Goal: Transaction & Acquisition: Download file/media

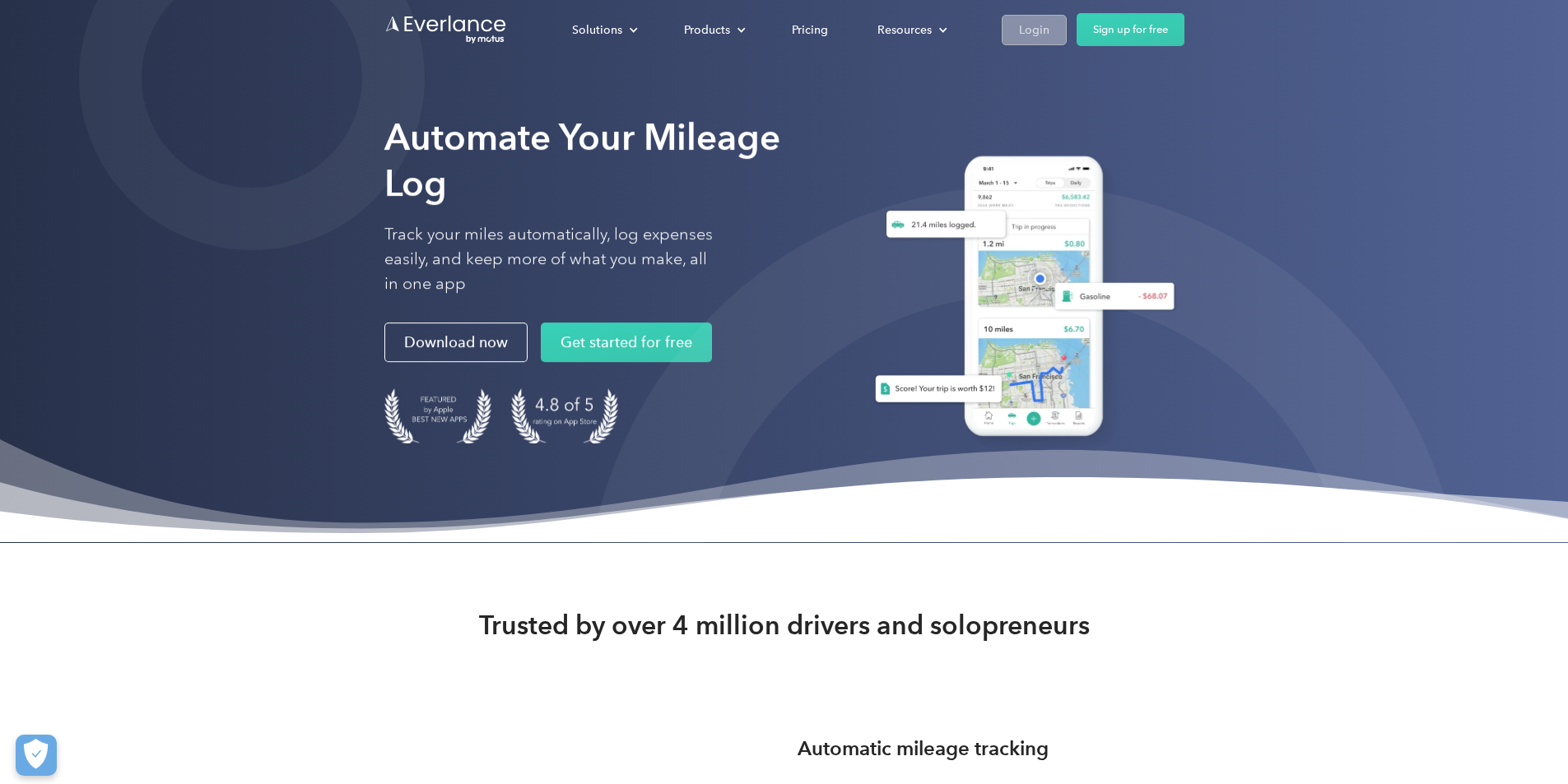
click at [1067, 25] on link "Login" at bounding box center [1034, 30] width 65 height 31
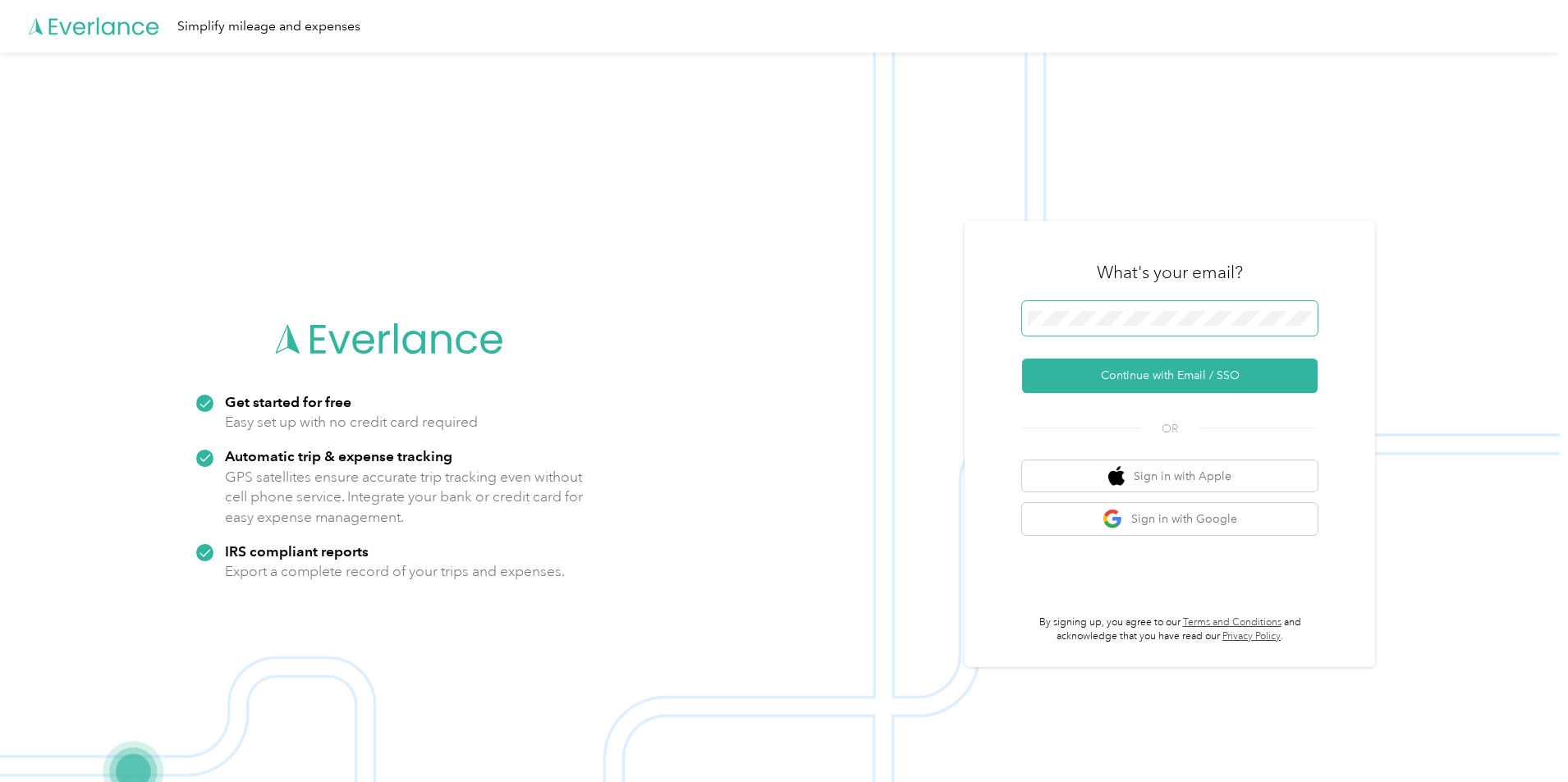
click at [1100, 310] on span at bounding box center [1170, 318] width 296 height 34
drag, startPoint x: 1093, startPoint y: 378, endPoint x: 1089, endPoint y: 388, distance: 10.8
click at [1089, 388] on button "Continue with Email / SSO" at bounding box center [1170, 376] width 296 height 34
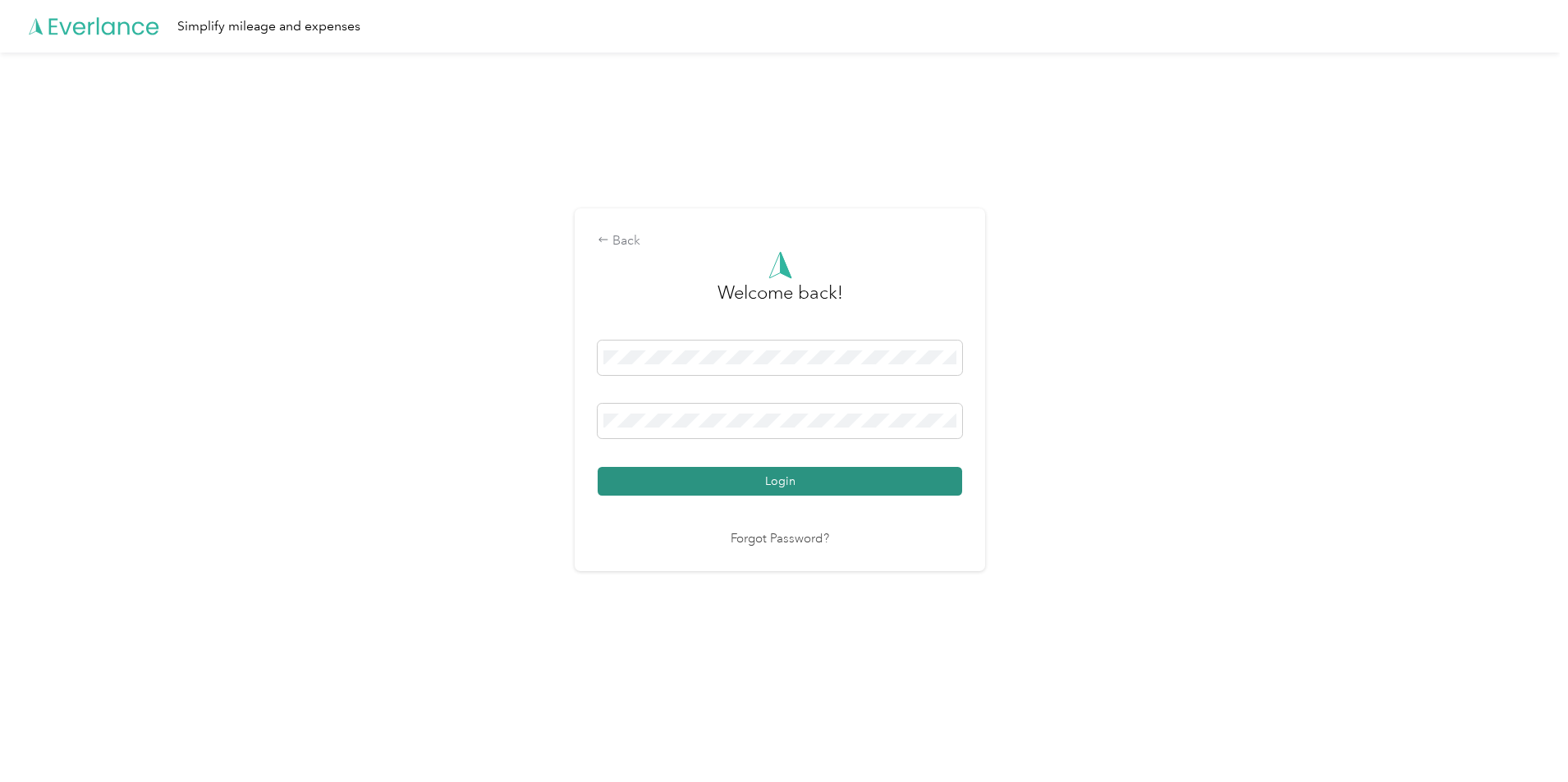
click at [871, 475] on button "Login" at bounding box center [780, 482] width 364 height 29
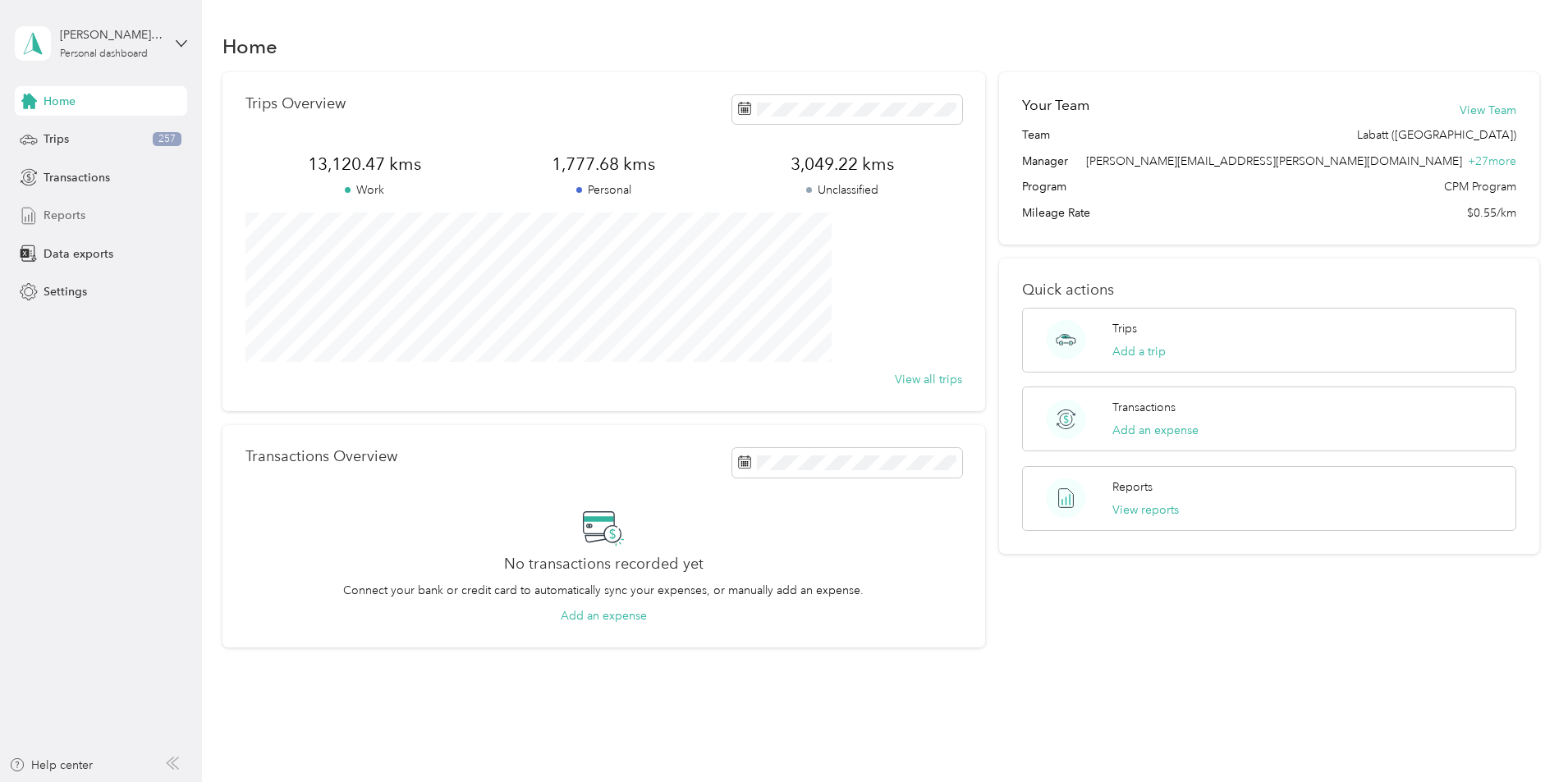
click at [74, 215] on span "Reports" at bounding box center [64, 215] width 42 height 17
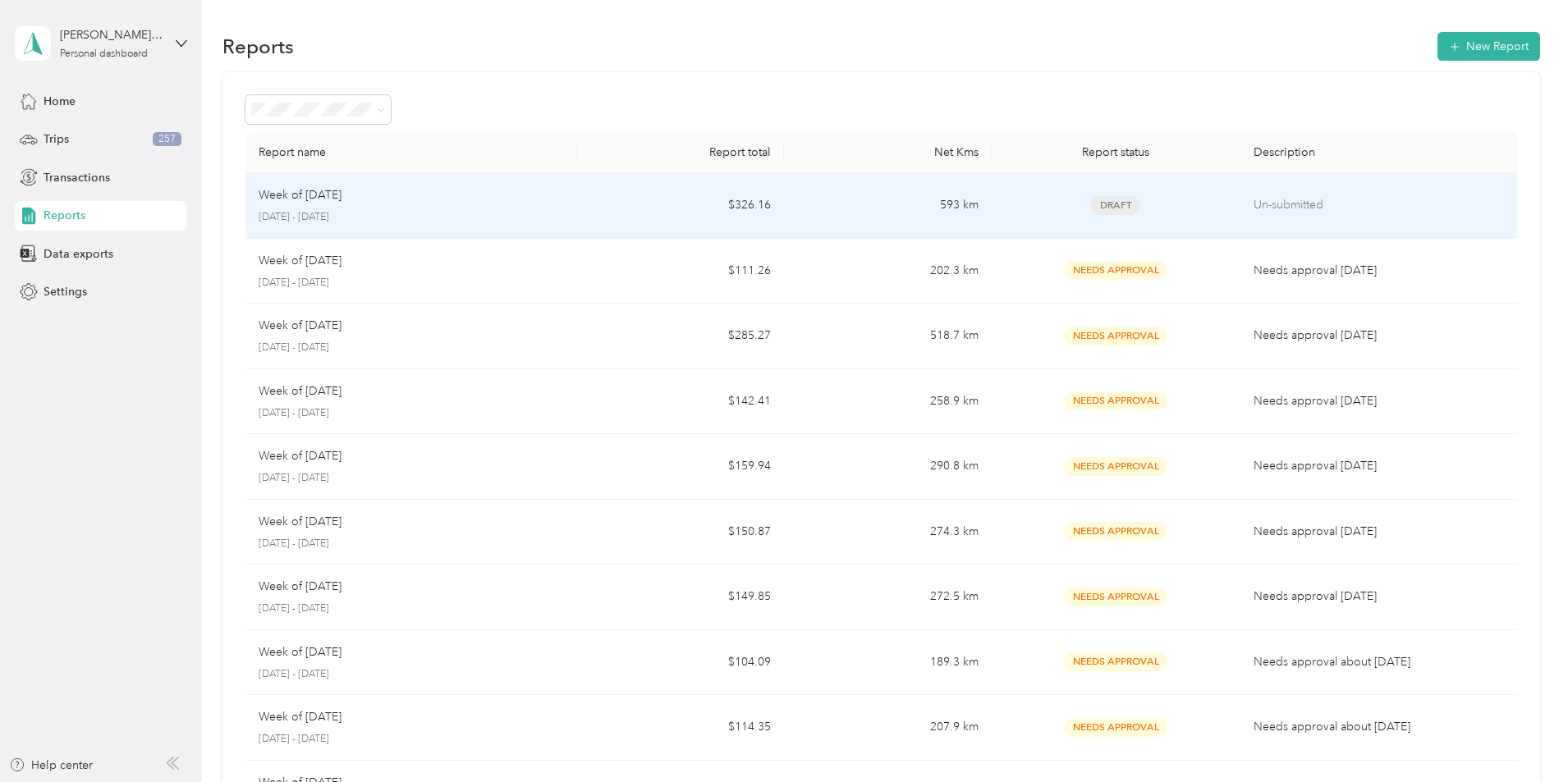
click at [850, 207] on td "593 km" at bounding box center [887, 206] width 207 height 66
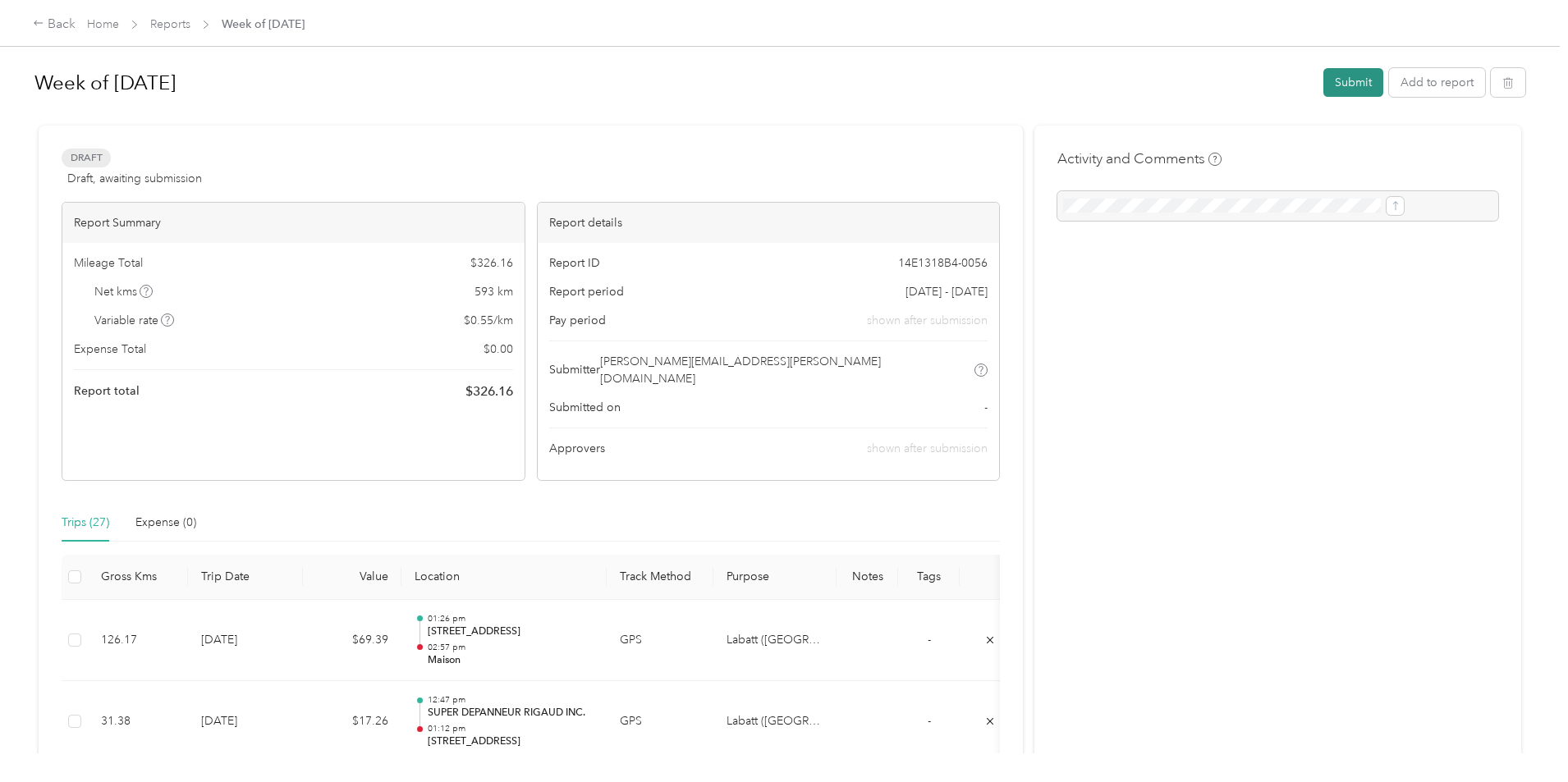
click at [1324, 77] on button "Submit" at bounding box center [1353, 83] width 60 height 29
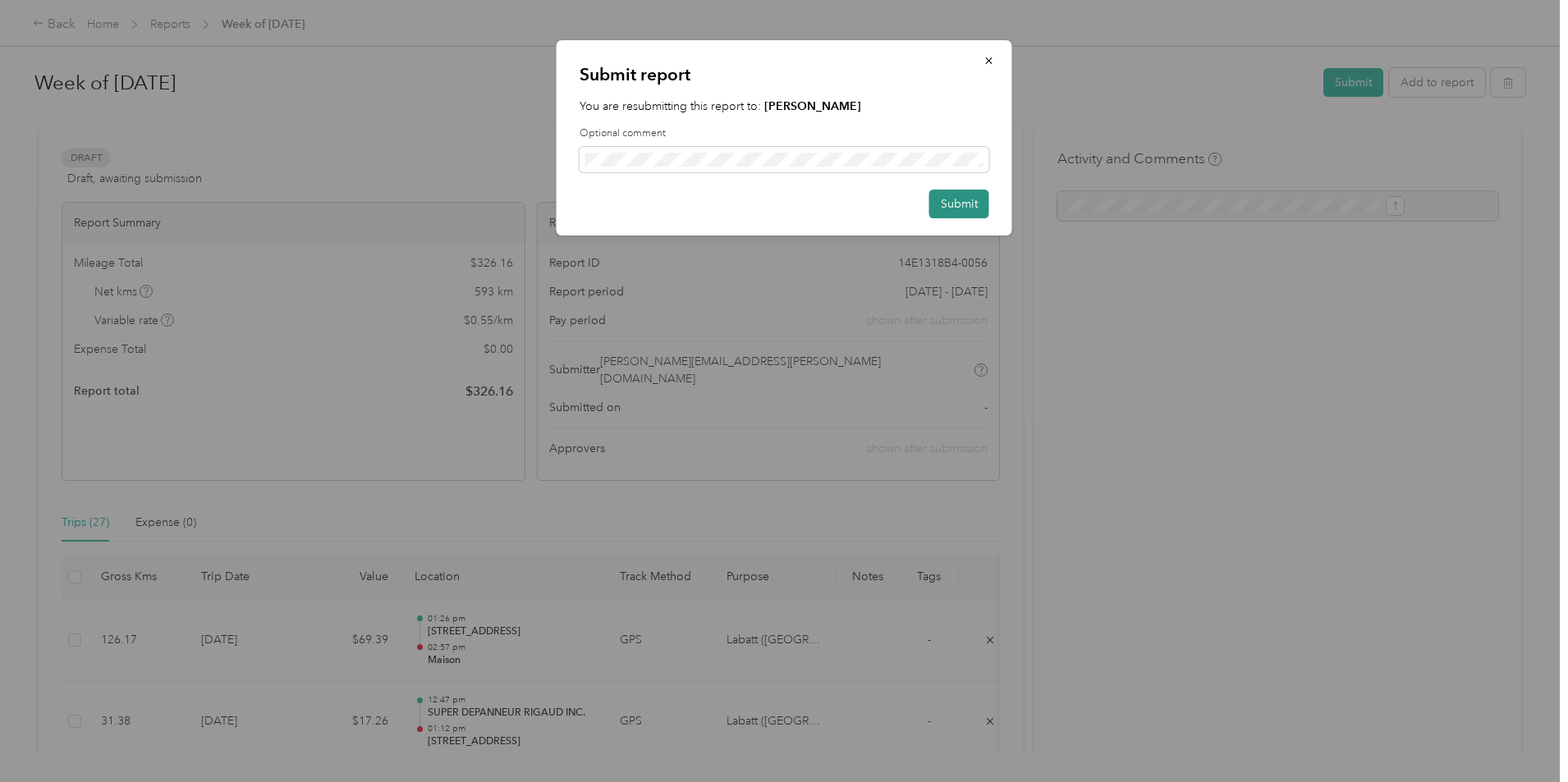
click at [954, 216] on button "Submit" at bounding box center [959, 204] width 60 height 29
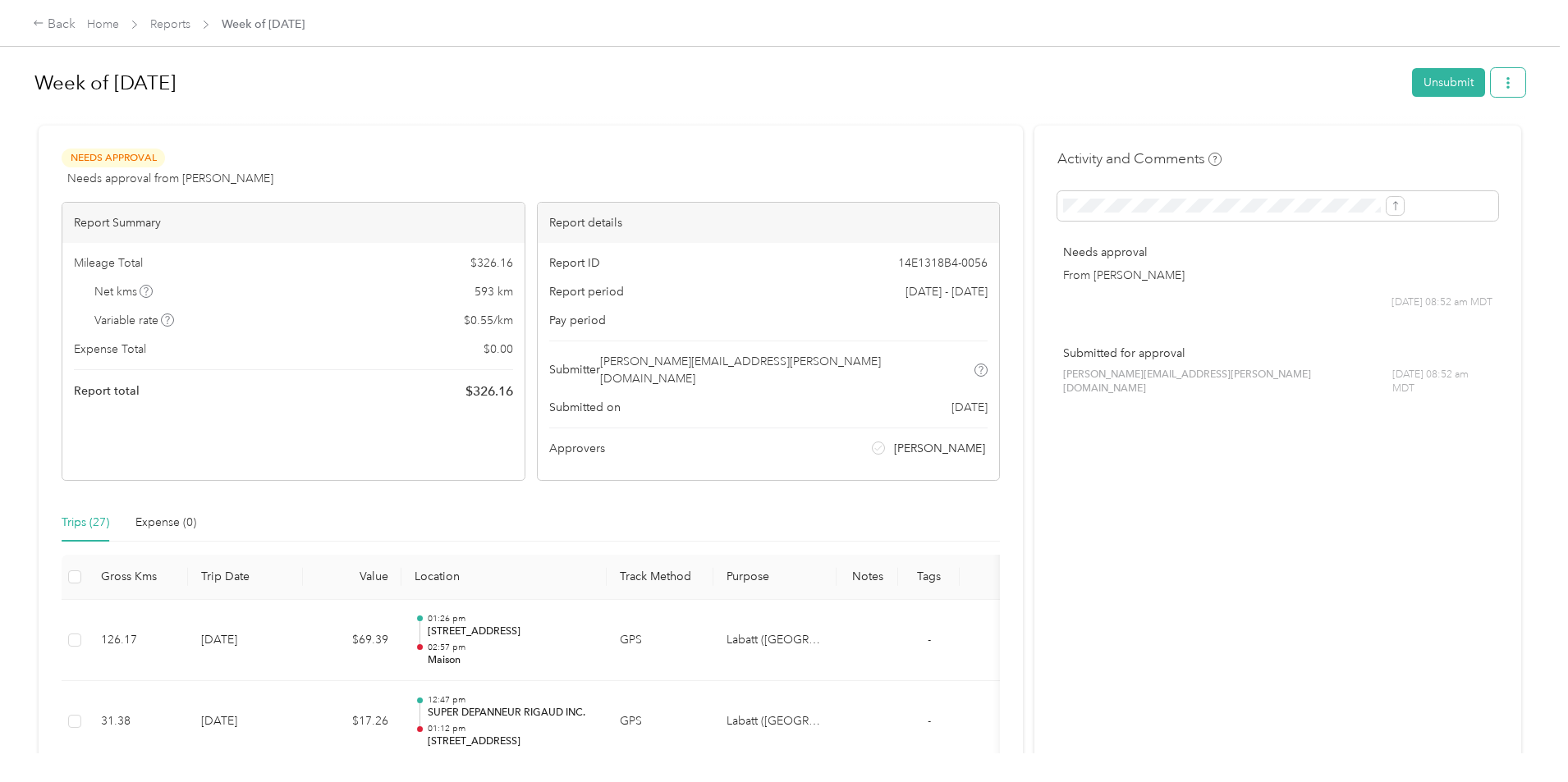
click at [1503, 76] on span "button" at bounding box center [1508, 82] width 12 height 14
click at [1322, 145] on span "Download" at bounding box center [1327, 143] width 54 height 17
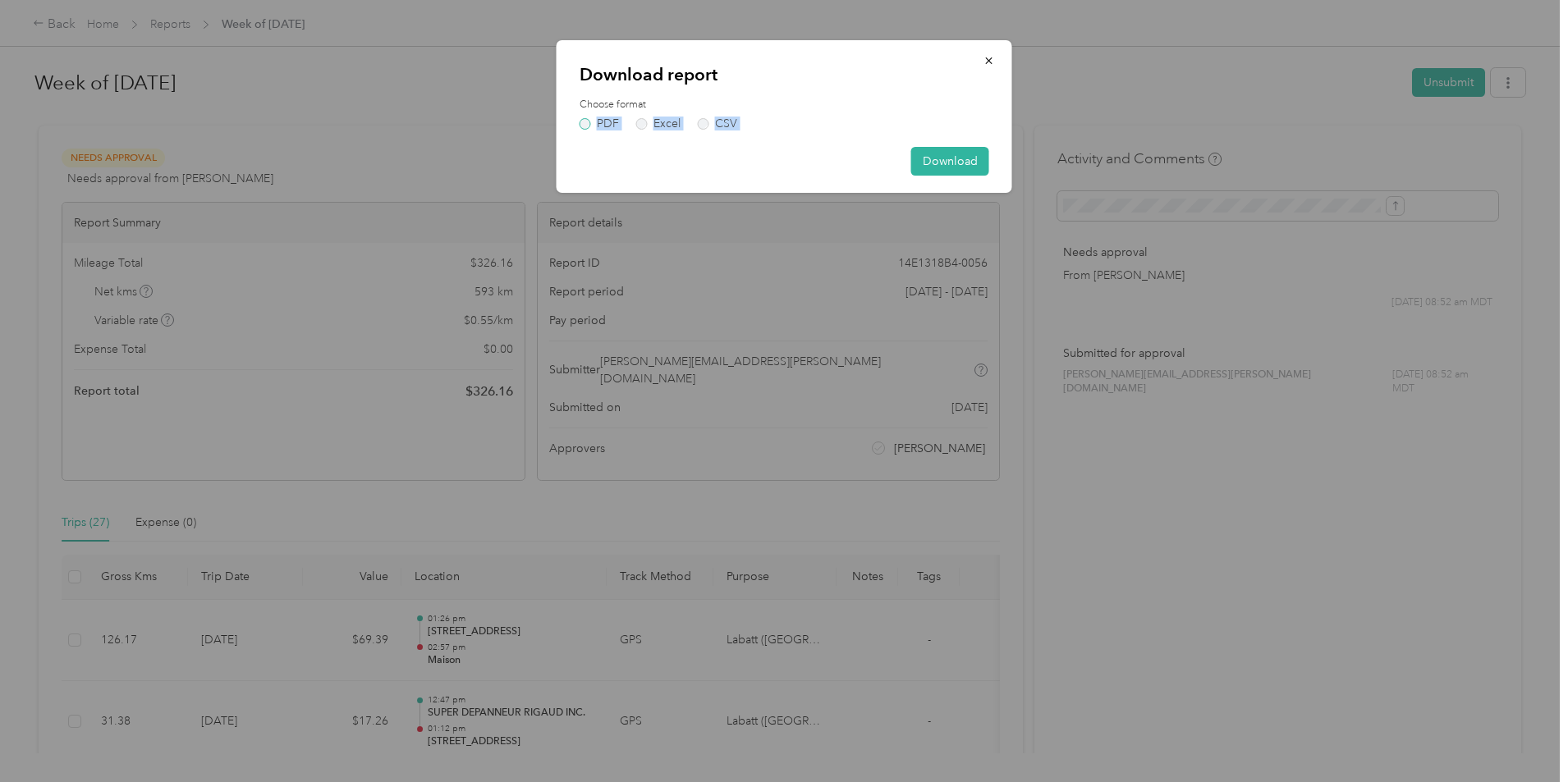
click at [588, 129] on div "Download report Choose format PDF Excel CSV Download" at bounding box center [784, 116] width 456 height 152
click at [585, 124] on label "PDF" at bounding box center [600, 124] width 40 height 12
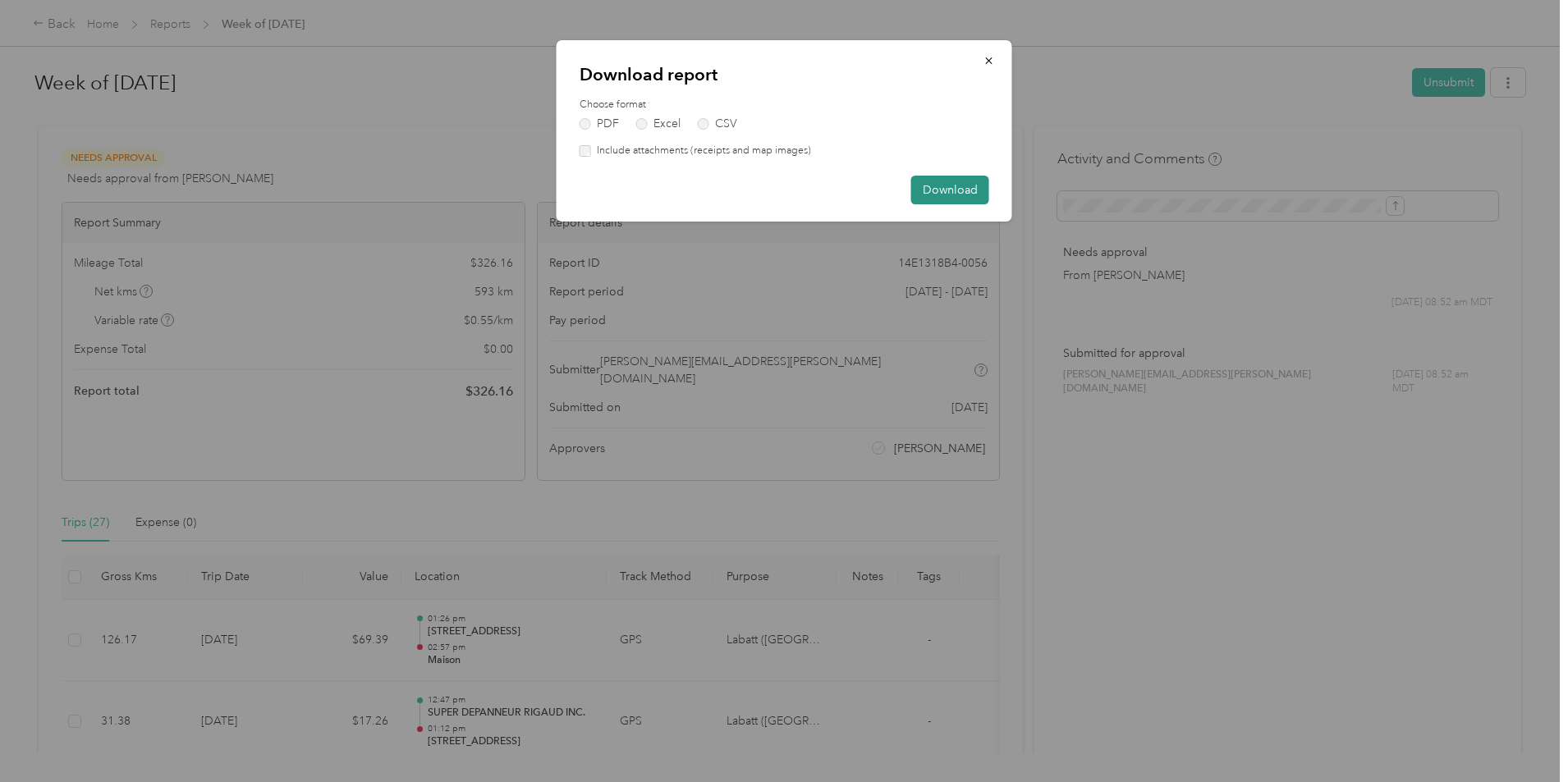
click at [962, 189] on button "Download" at bounding box center [950, 190] width 78 height 29
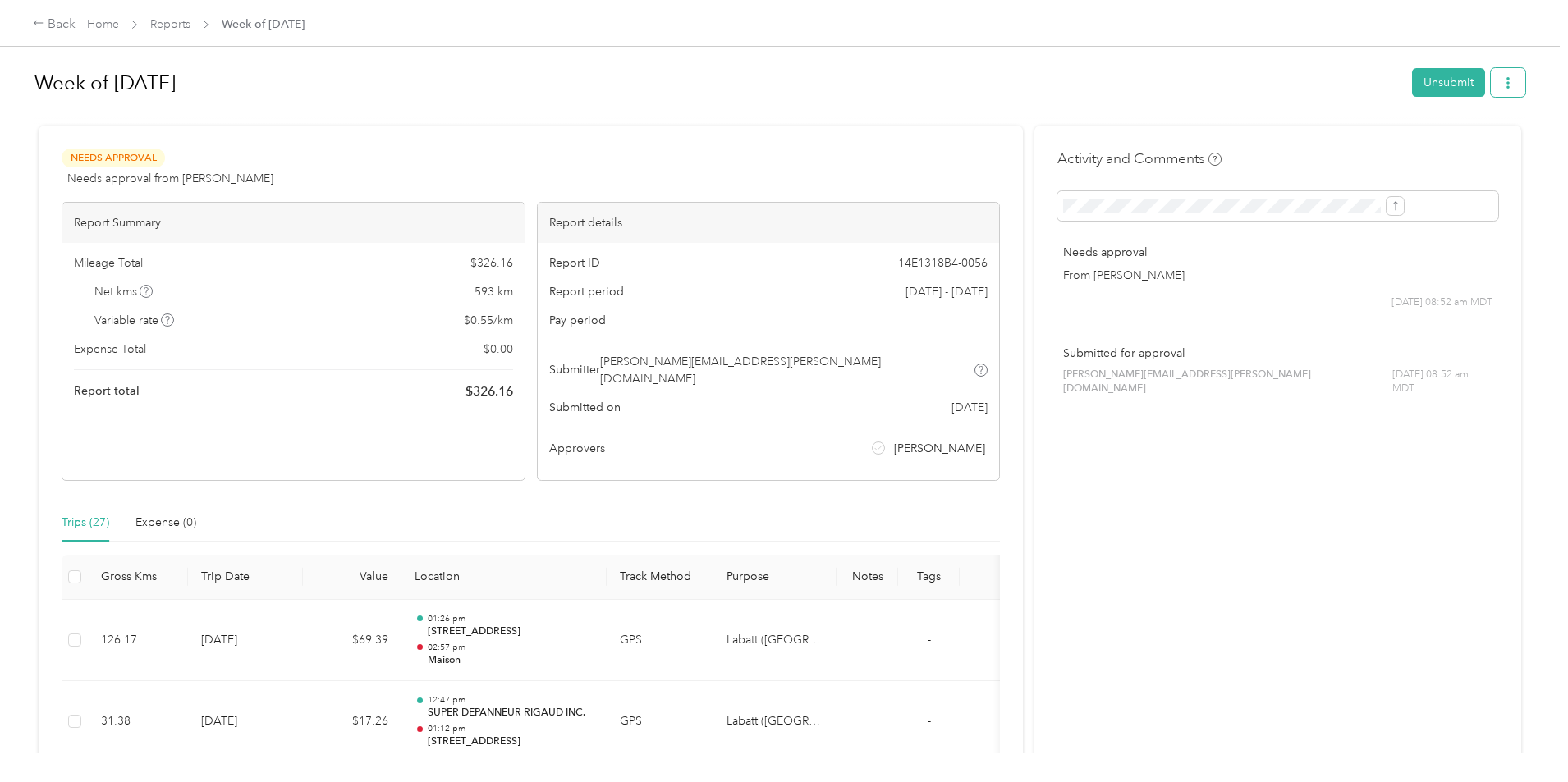
click at [1503, 87] on icon "button" at bounding box center [1508, 83] width 12 height 12
